Goal: Task Accomplishment & Management: Manage account settings

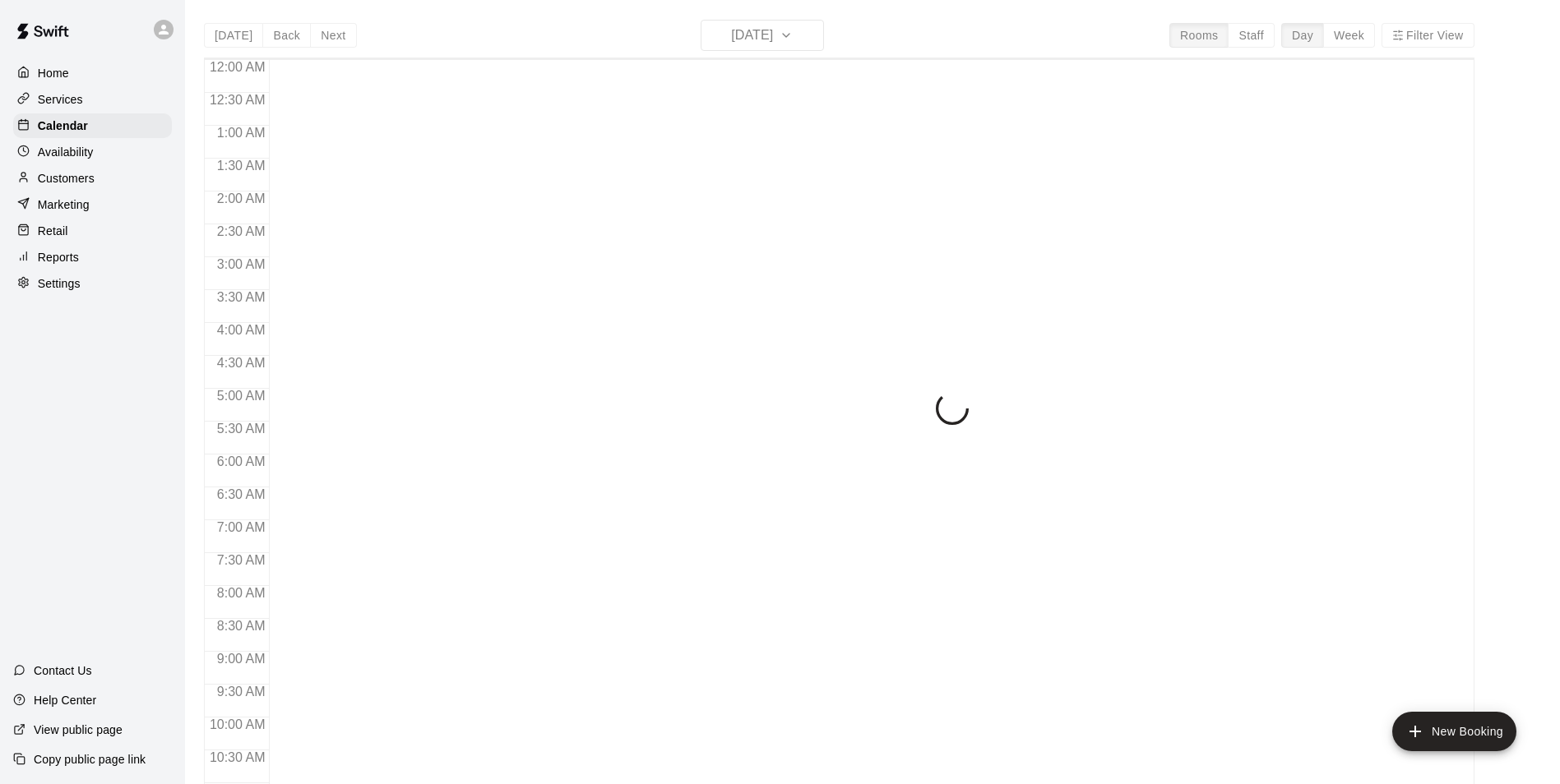
scroll to position [458, 0]
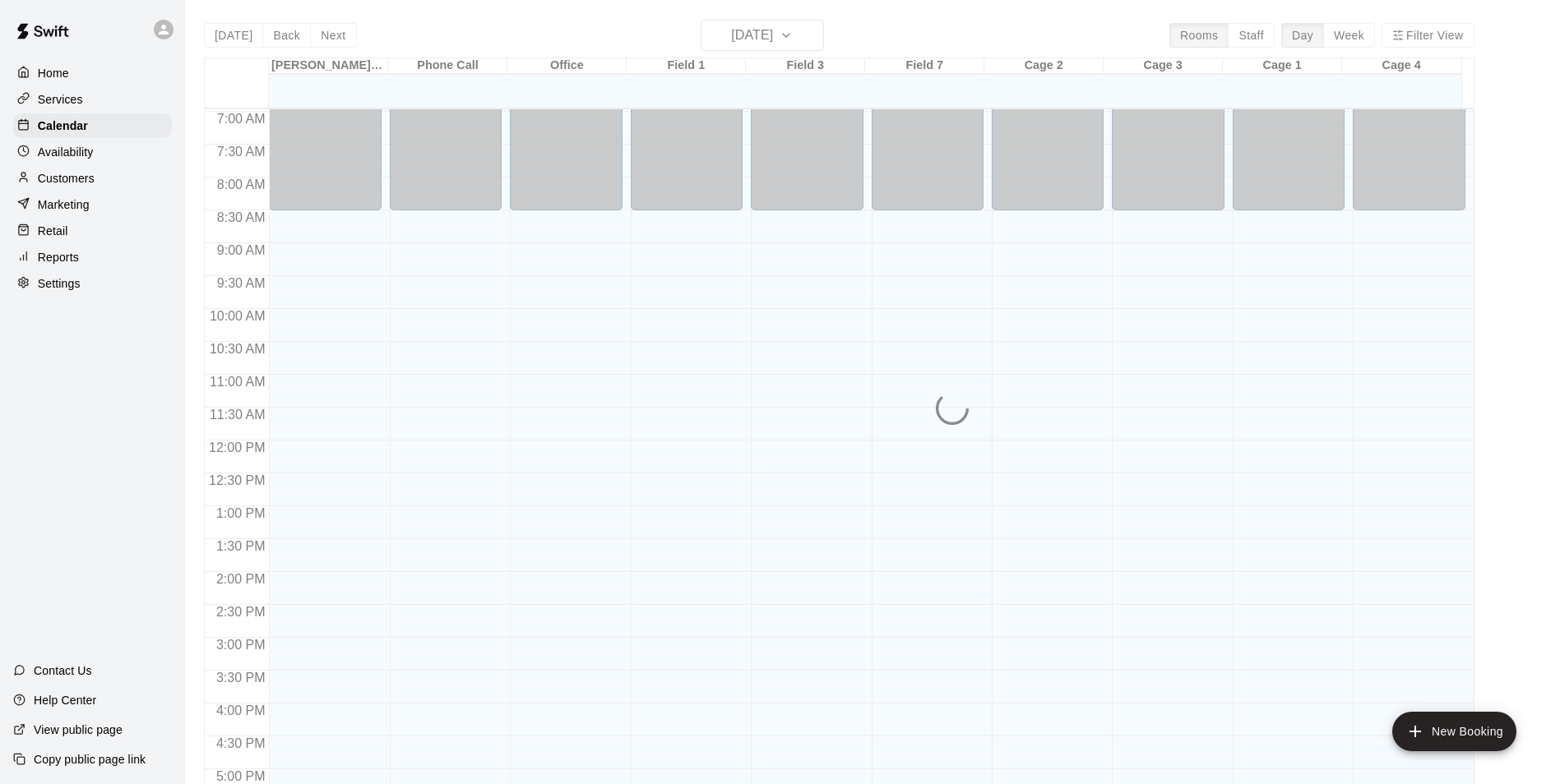
click at [1363, 40] on div "[DATE] Back [DATE][DATE] Rooms Staff Day Week Filter View [PERSON_NAME][GEOGRAP…" at bounding box center [838, 411] width 1270 height 784
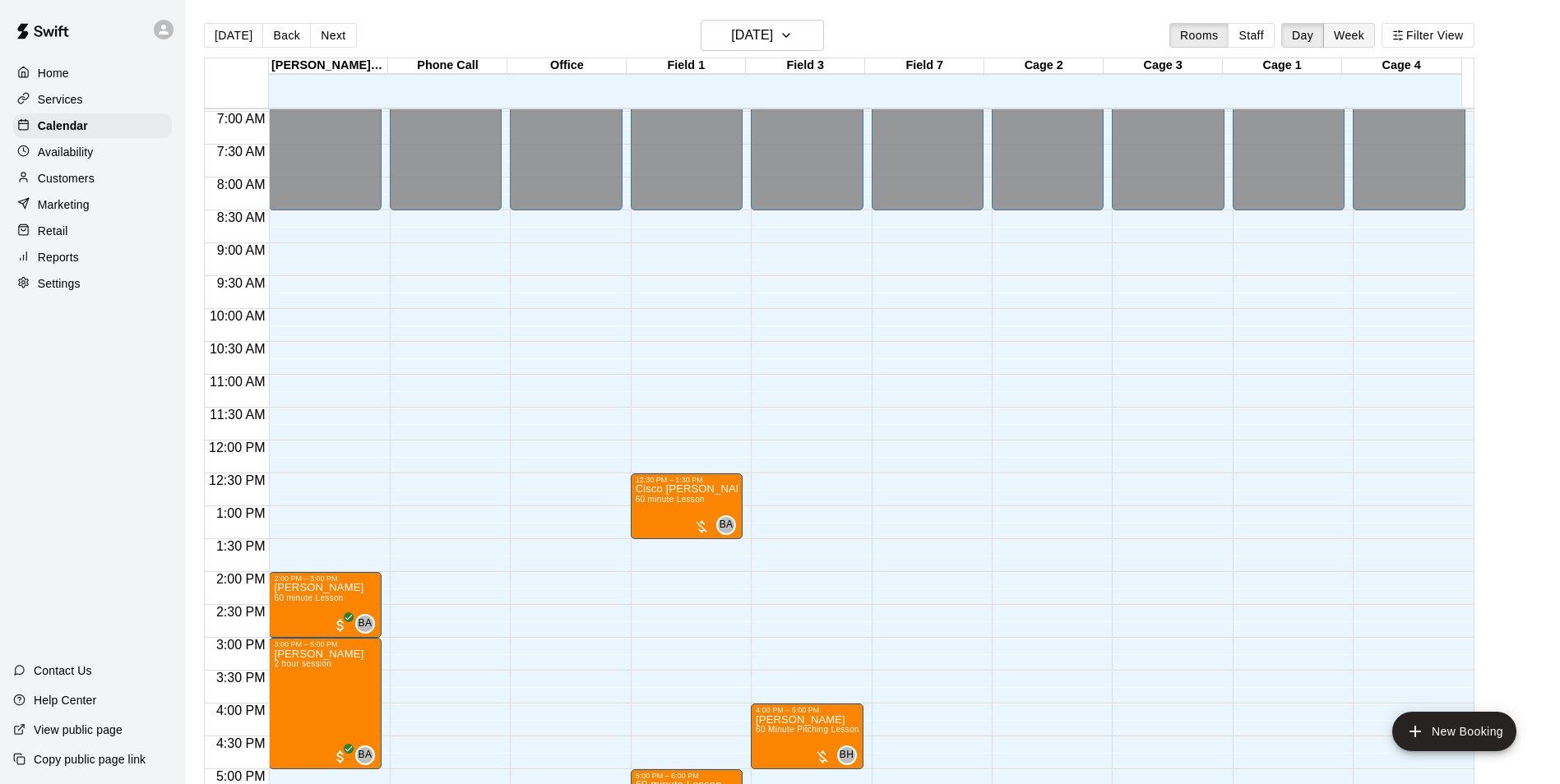
click at [1359, 35] on button "Week" at bounding box center [1349, 35] width 51 height 25
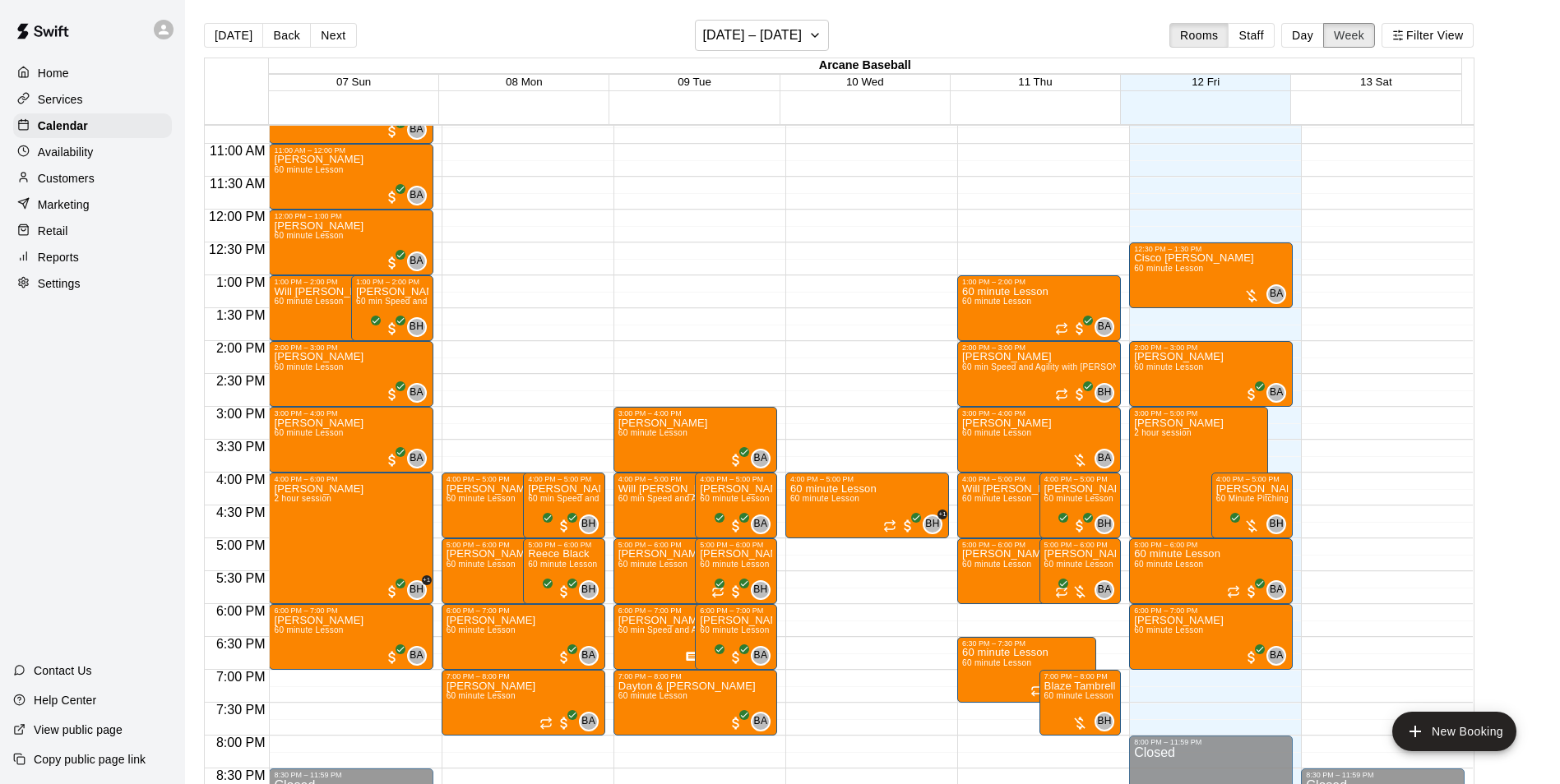
scroll to position [704, 0]
click at [1189, 564] on span "60 minute Lesson" at bounding box center [1168, 565] width 69 height 9
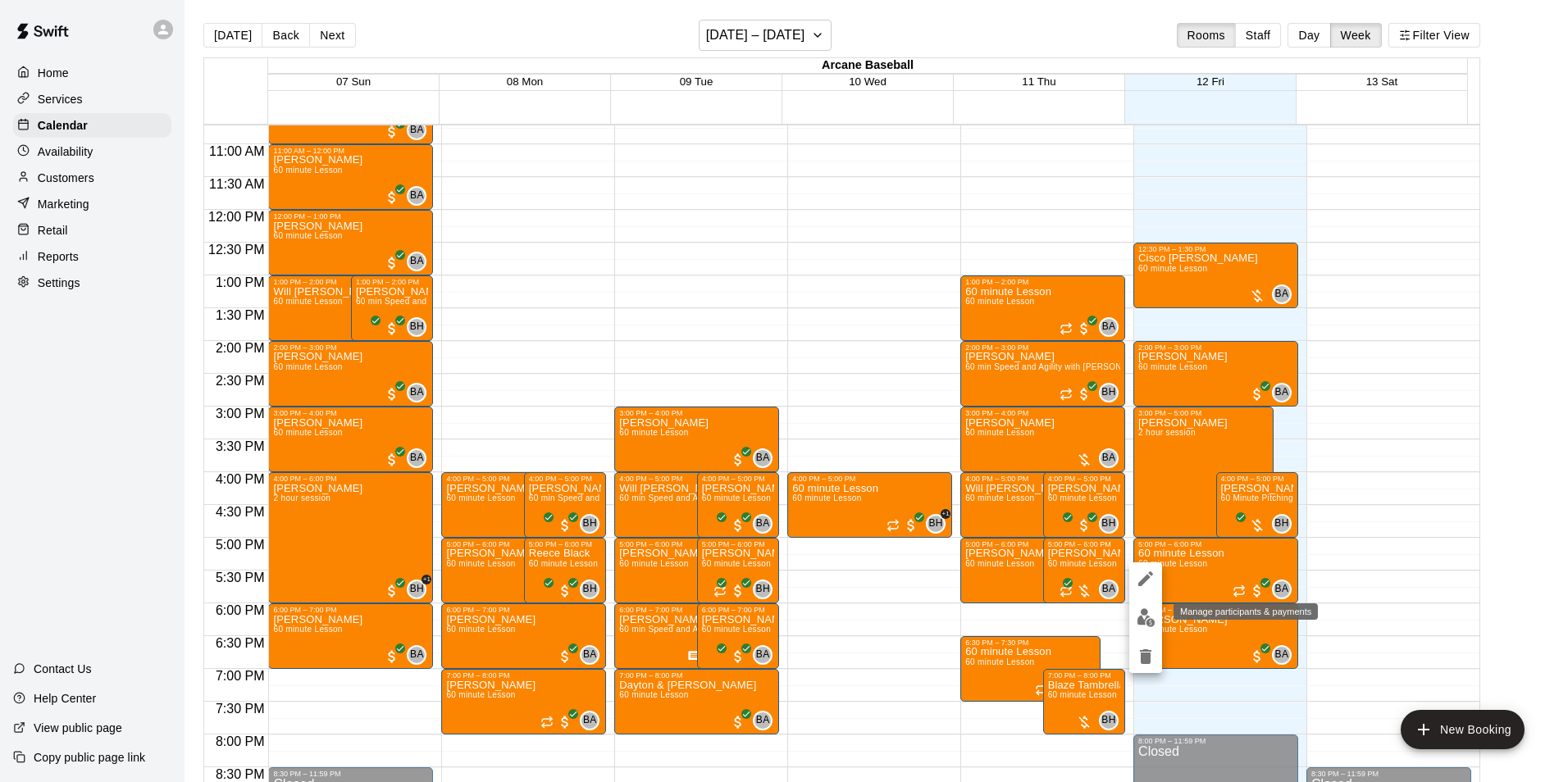
click at [1150, 612] on img "edit" at bounding box center [1146, 617] width 19 height 19
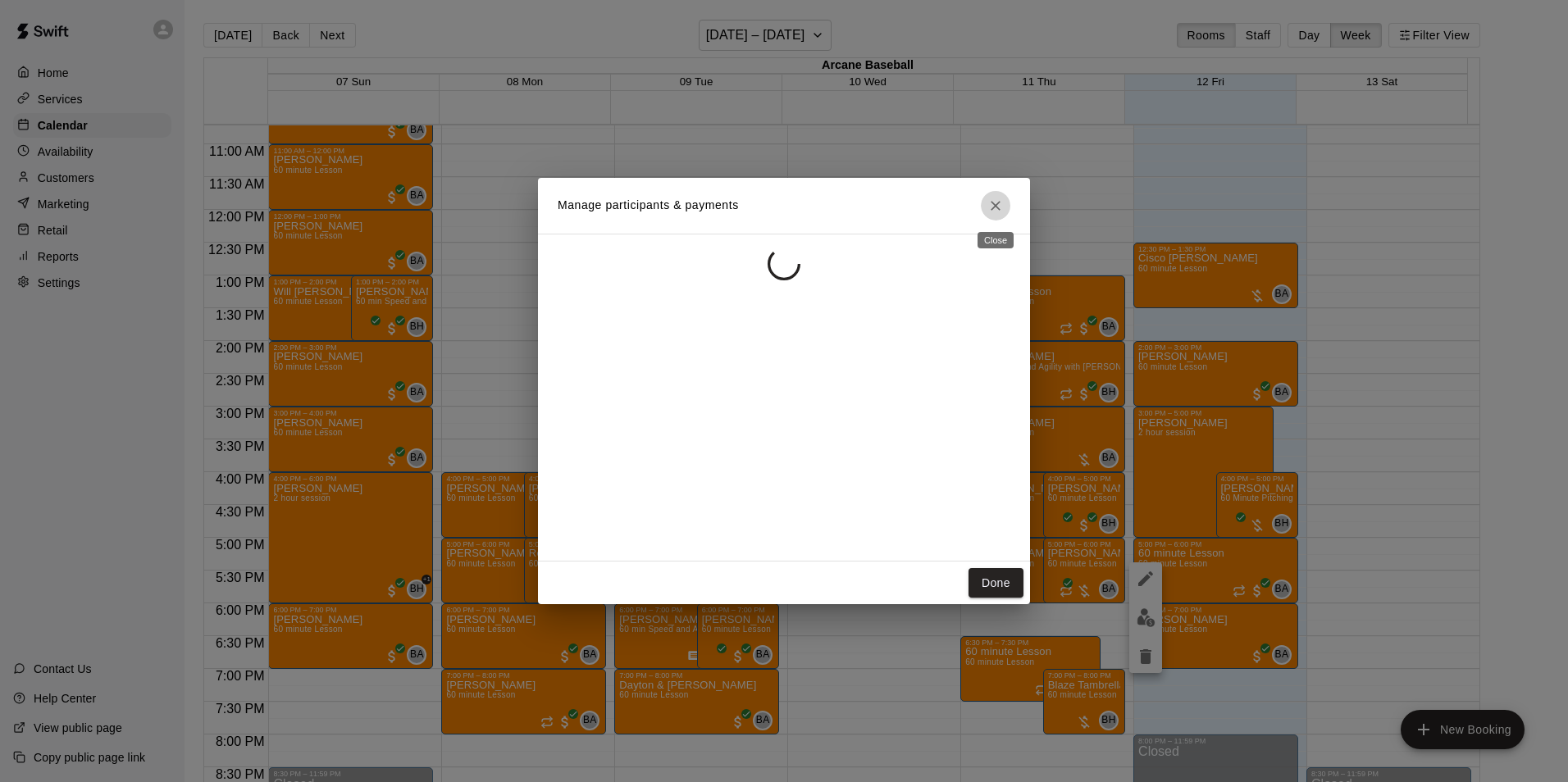
click at [1001, 200] on icon "Close" at bounding box center [995, 206] width 17 height 17
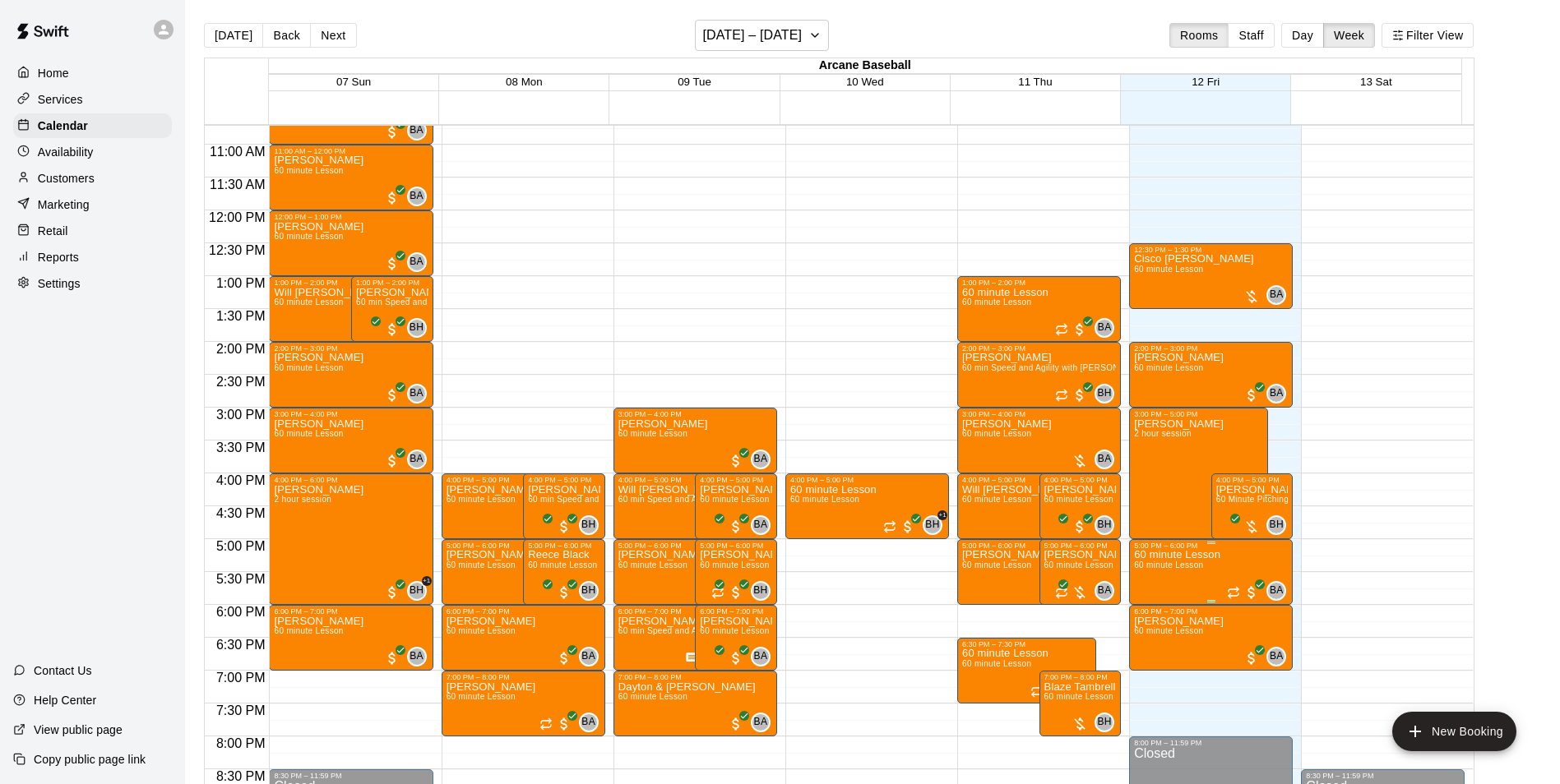
click at [1174, 563] on span "60 minute Lesson" at bounding box center [1168, 565] width 69 height 9
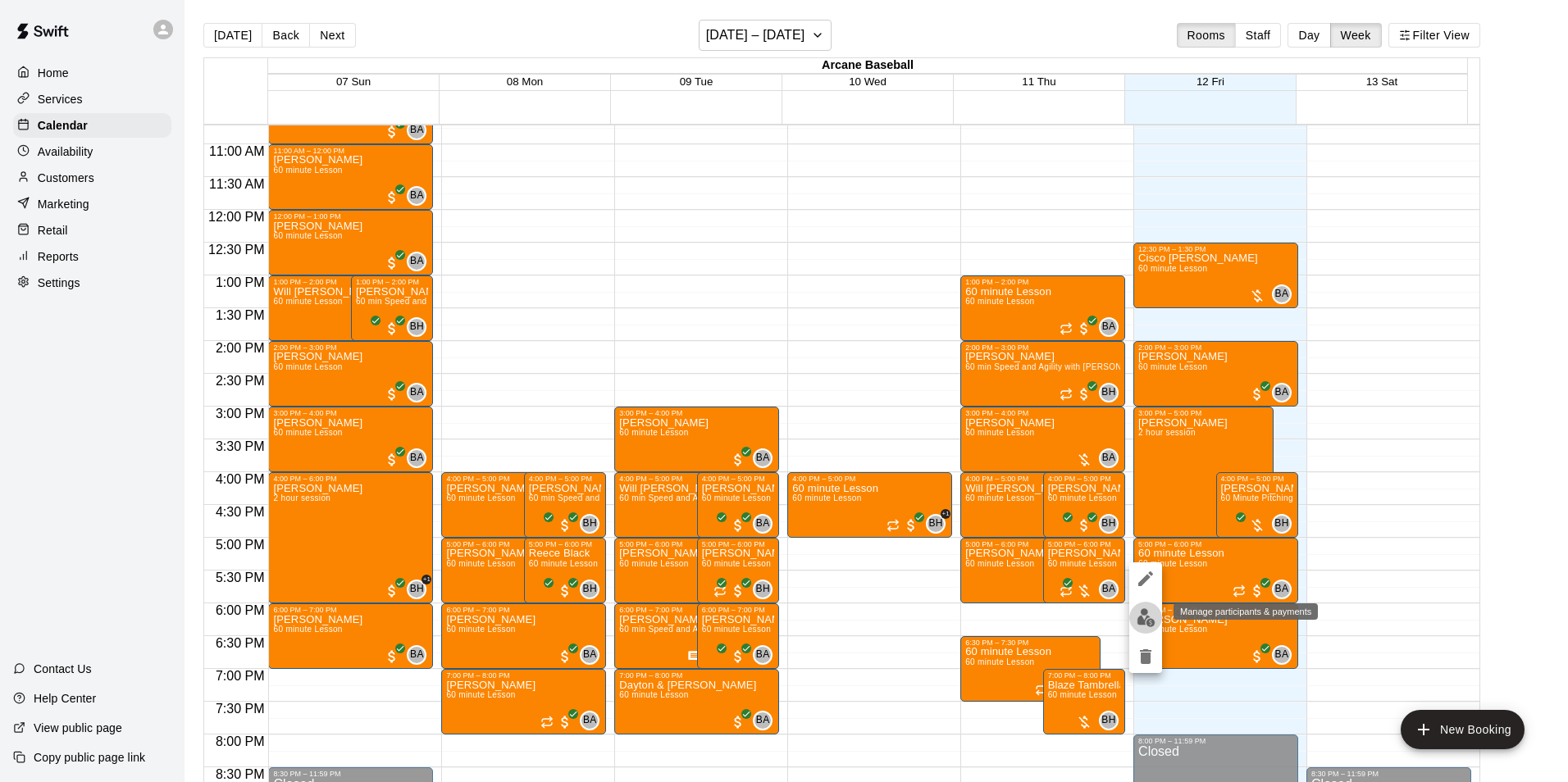
click at [1132, 622] on button "edit" at bounding box center [1145, 618] width 33 height 32
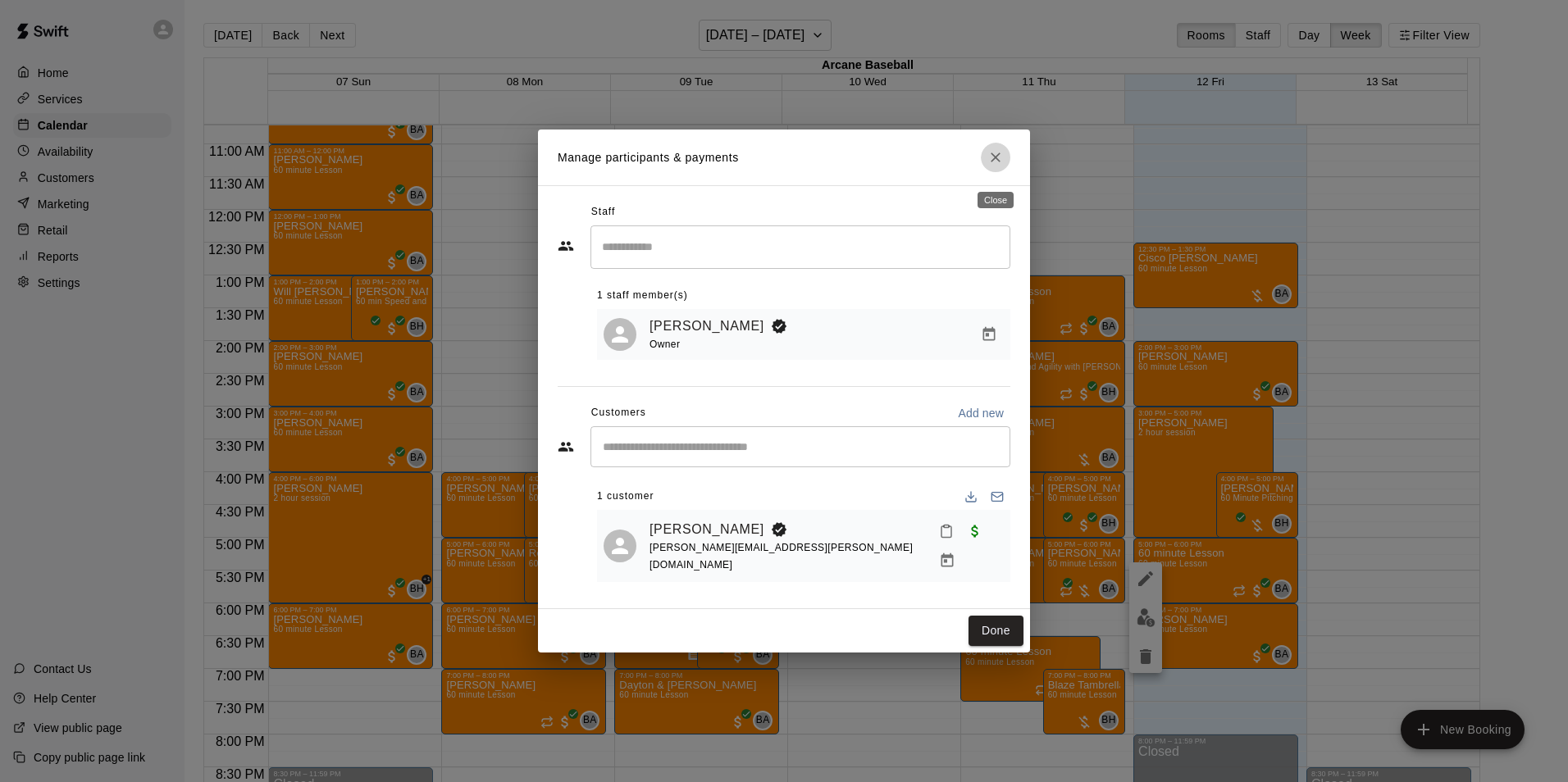
click at [1002, 162] on icon "Close" at bounding box center [995, 157] width 17 height 17
